Goal: Task Accomplishment & Management: Manage account settings

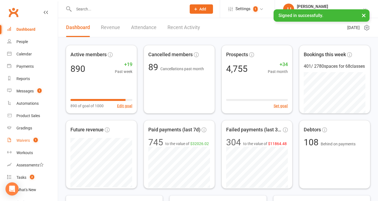
click at [31, 138] on count-badge "1" at bounding box center [34, 140] width 7 height 4
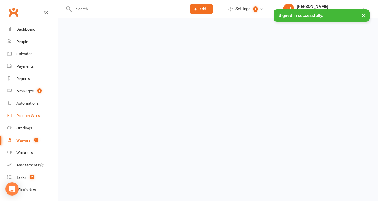
select select "50"
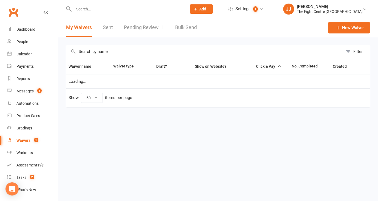
click at [158, 25] on link "Pending Review 1" at bounding box center [144, 27] width 40 height 19
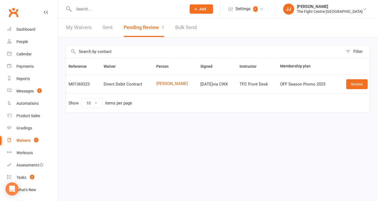
click at [10, 12] on link "Clubworx" at bounding box center [14, 12] width 14 height 14
